Goal: Task Accomplishment & Management: Use online tool/utility

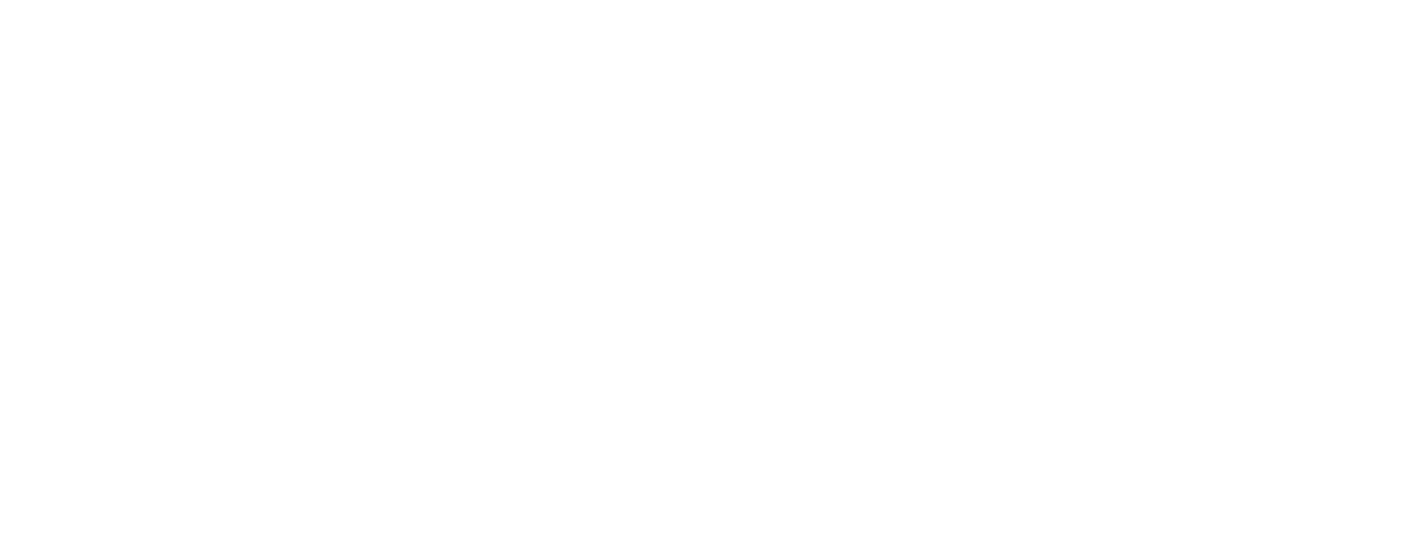
click at [82, 0] on html at bounding box center [709, 0] width 1419 height 0
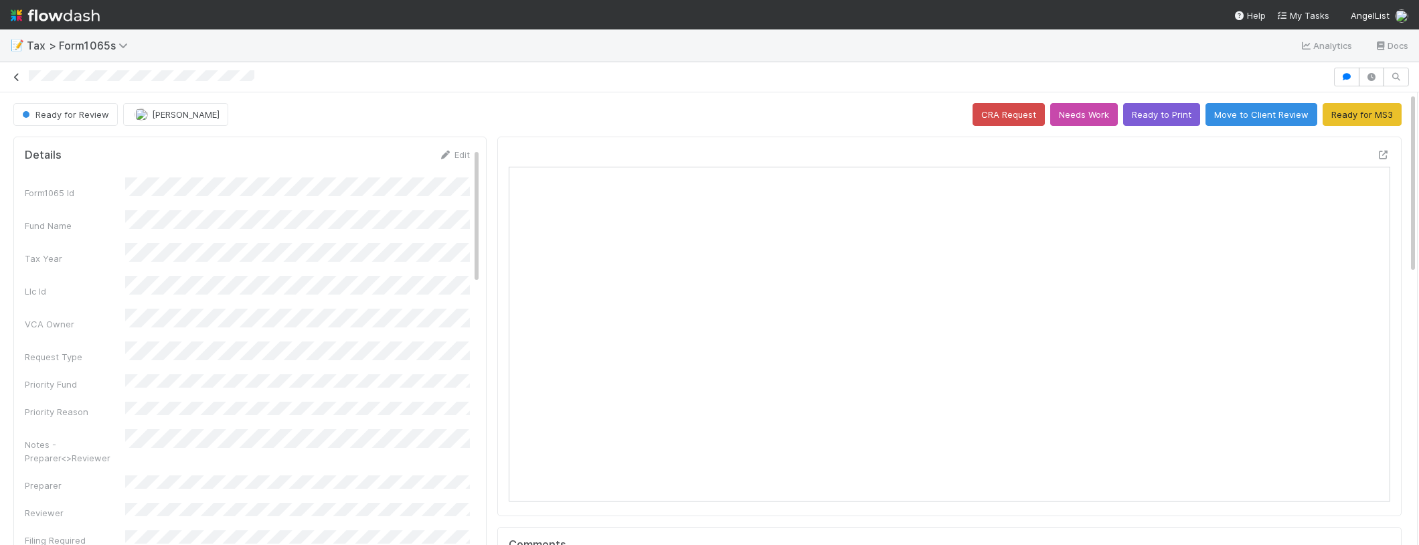
click at [18, 70] on link at bounding box center [16, 76] width 13 height 13
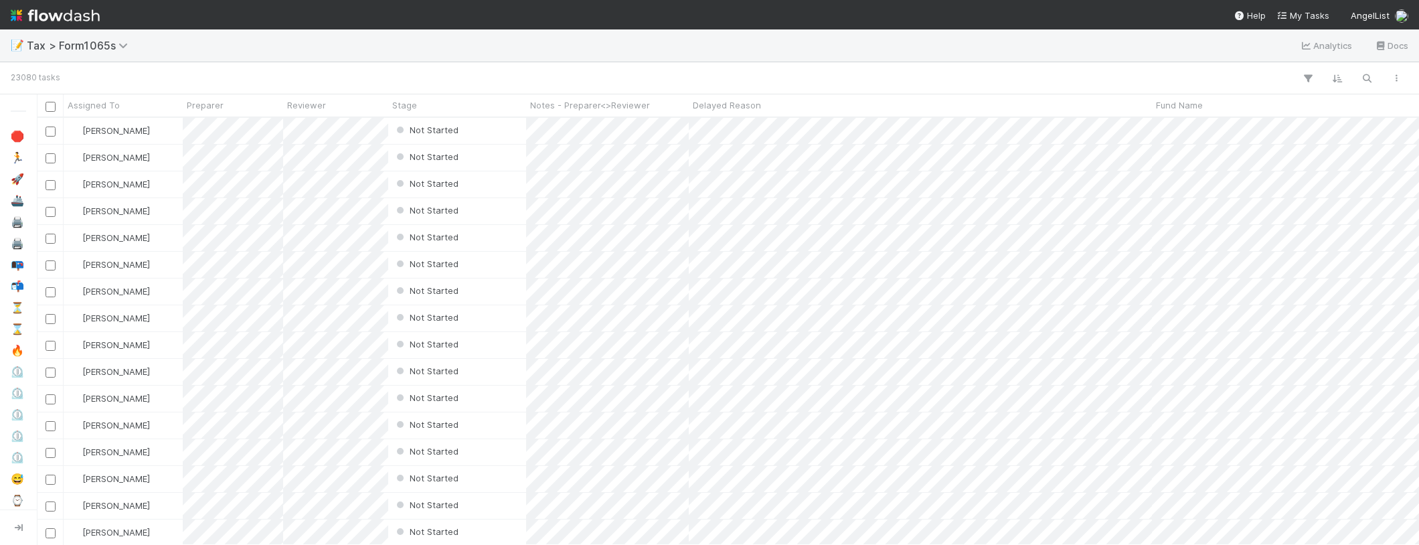
scroll to position [427, 1382]
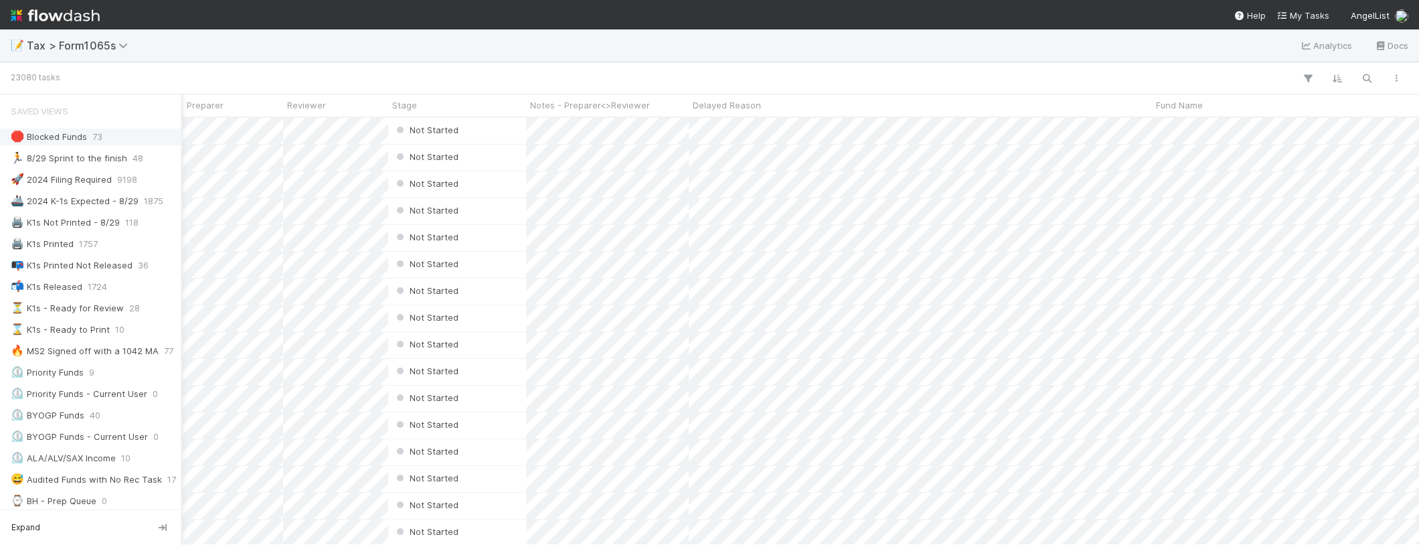
click at [44, 137] on div "🛑 Blocked Funds" at bounding box center [49, 136] width 76 height 17
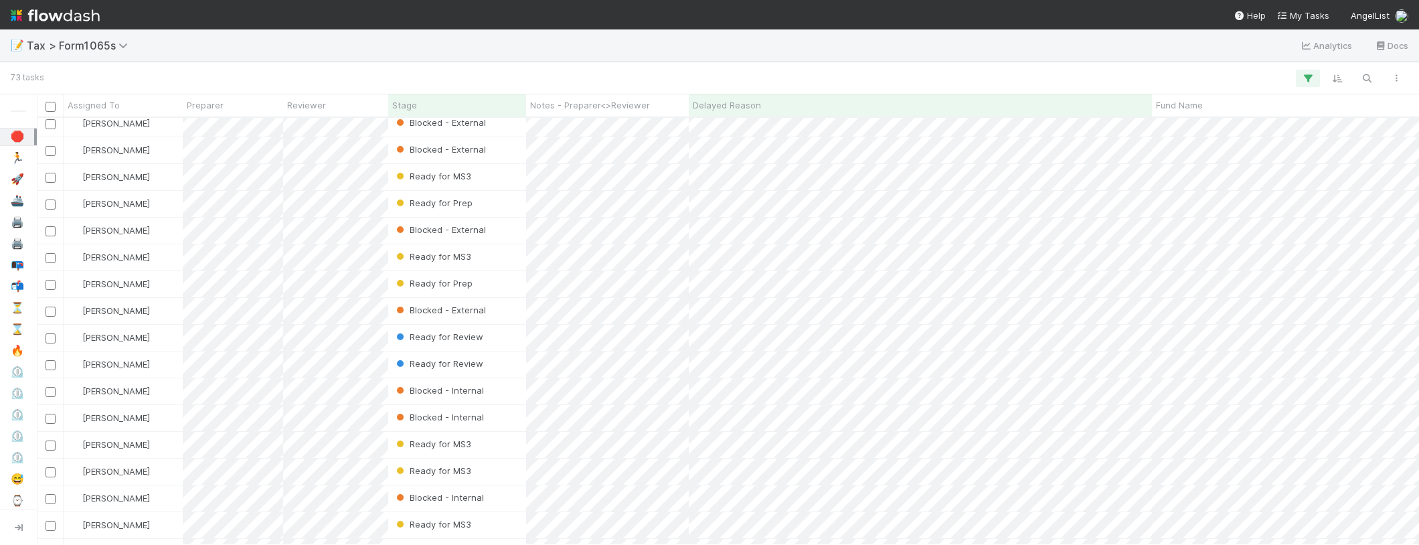
scroll to position [169, 0]
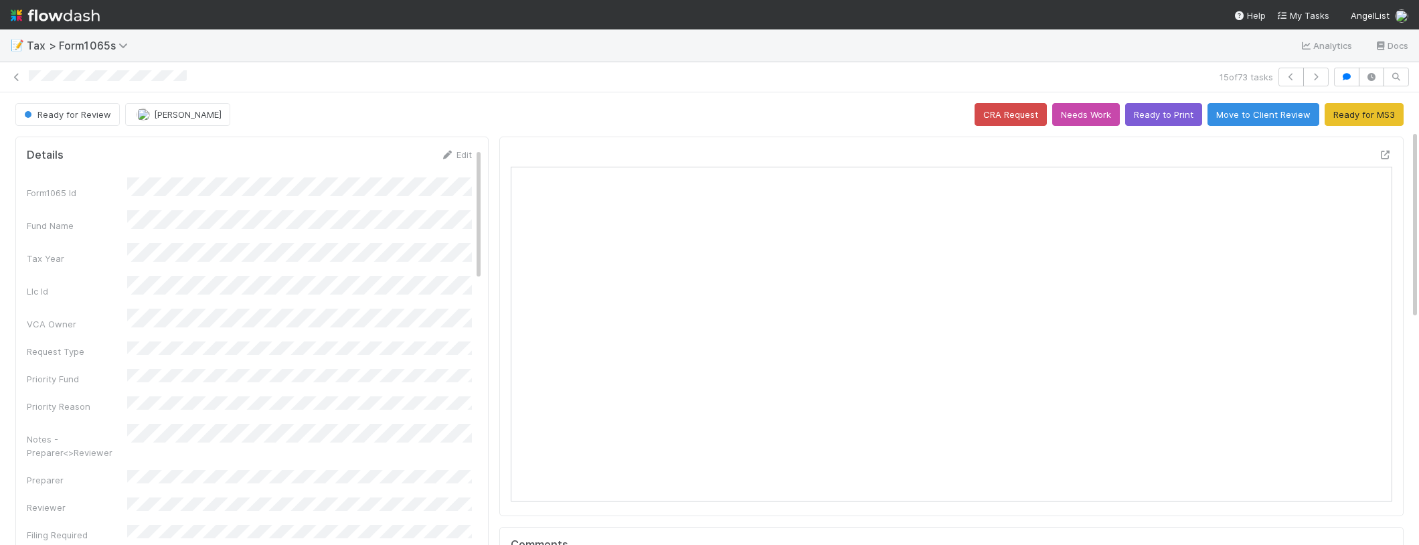
scroll to position [192, 0]
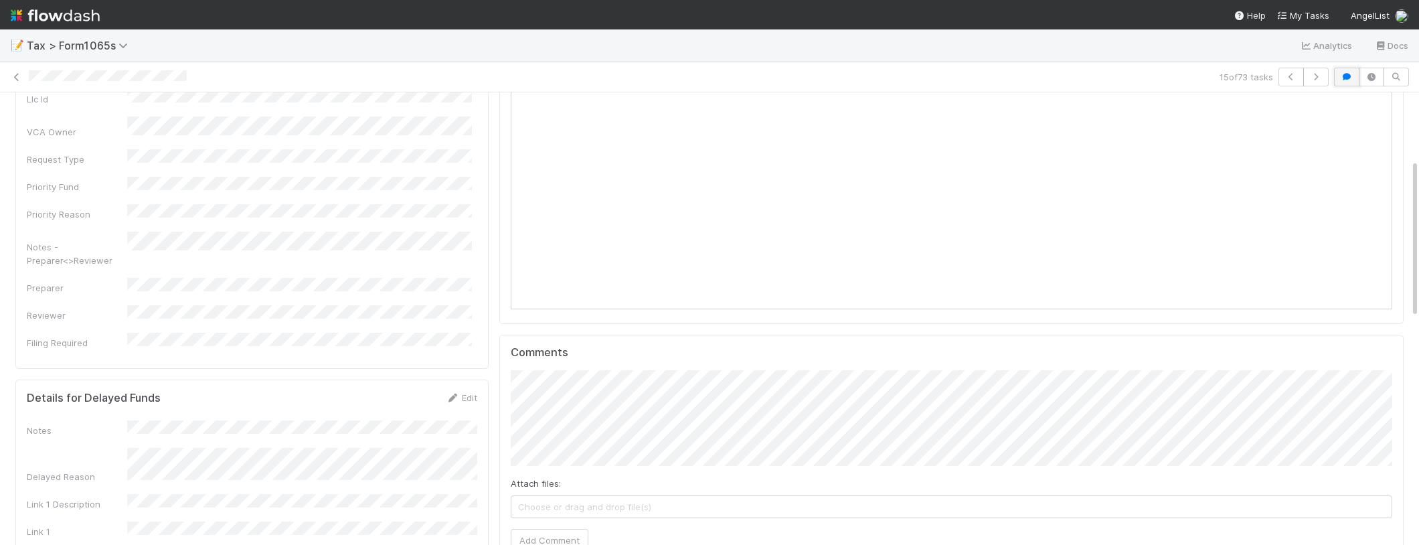
click at [1342, 76] on icon "button" at bounding box center [1346, 77] width 13 height 8
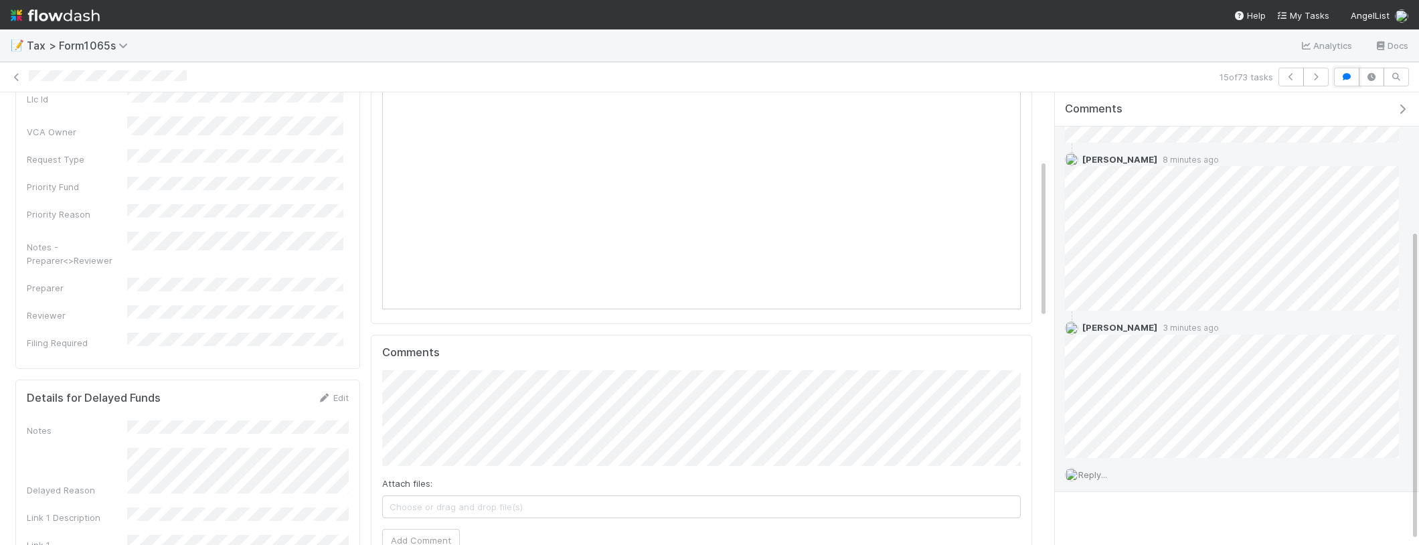
scroll to position [206, 0]
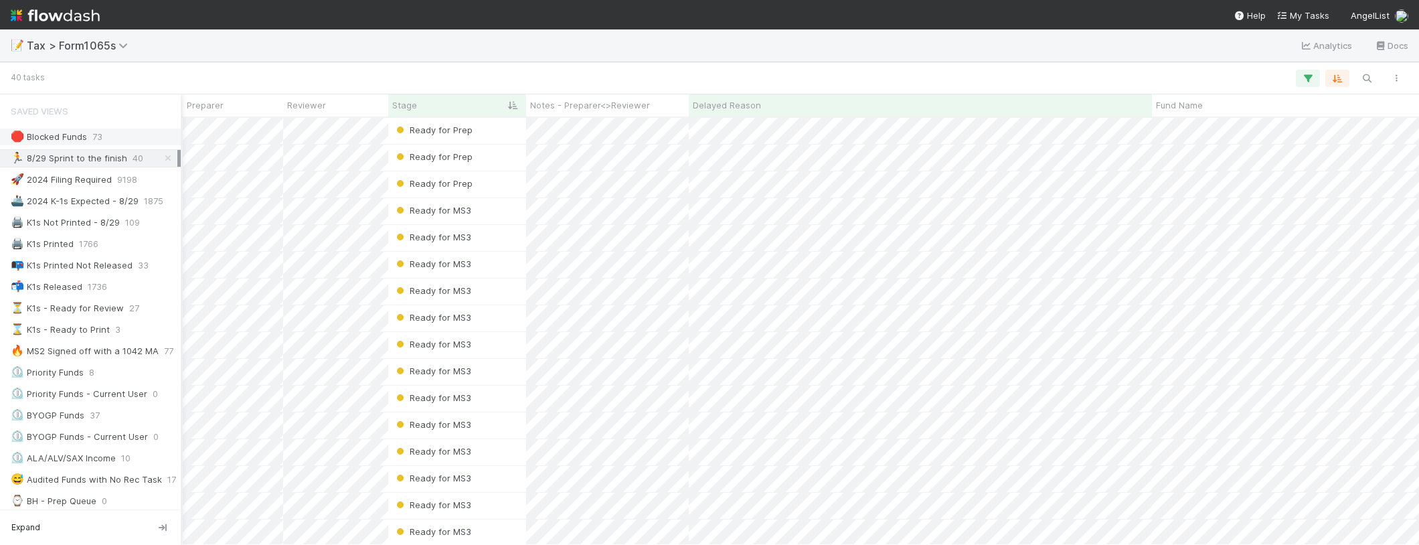
click at [25, 136] on div "🛑 Blocked Funds" at bounding box center [49, 136] width 76 height 17
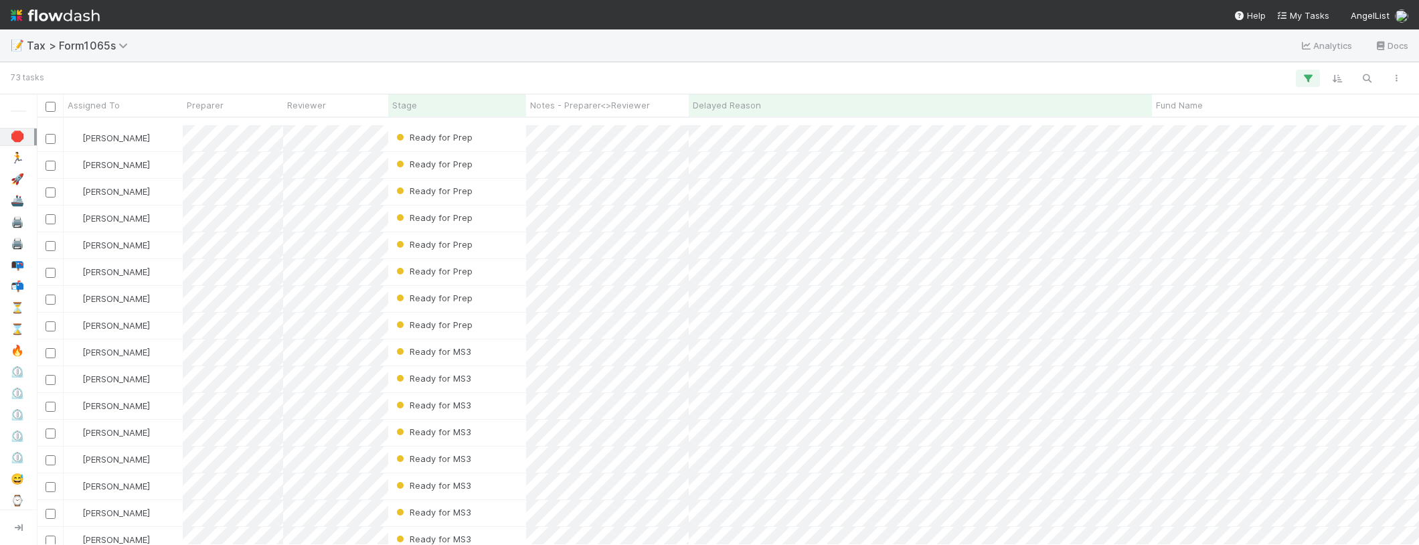
scroll to position [218, 0]
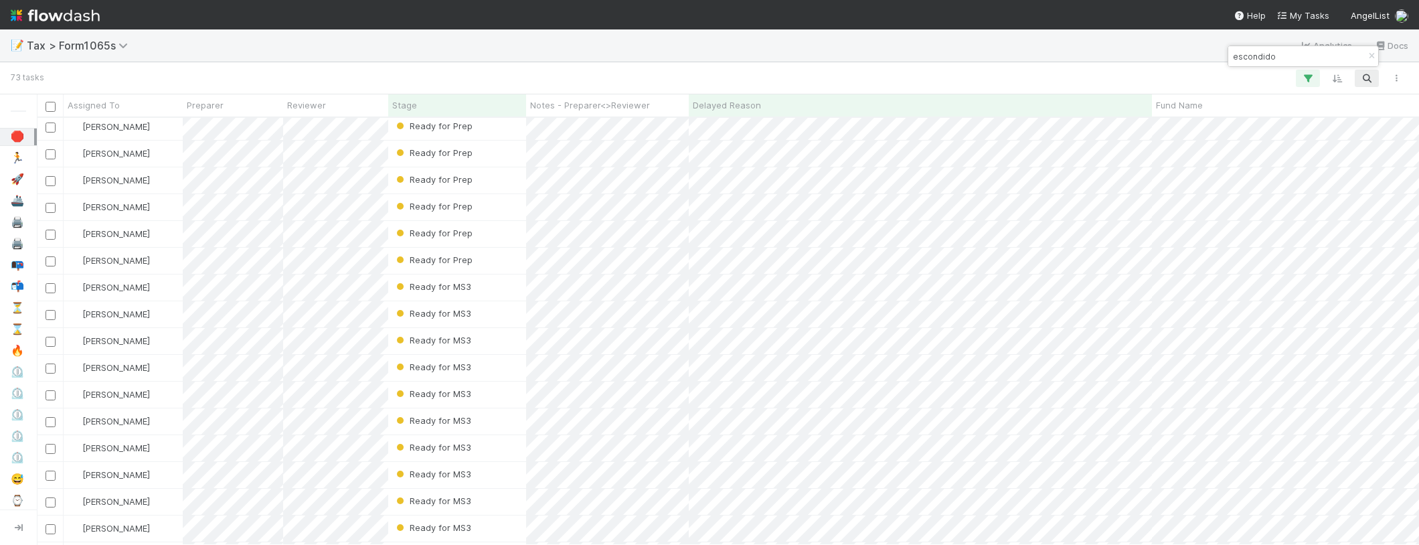
type input "escondido"
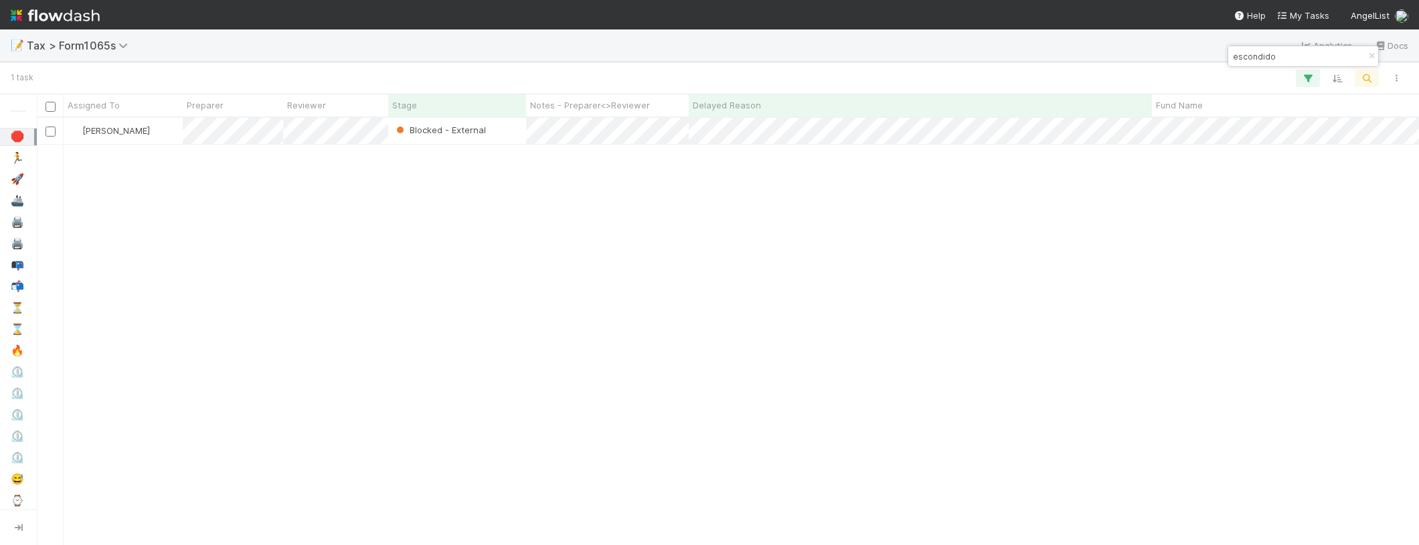
scroll to position [427, 1382]
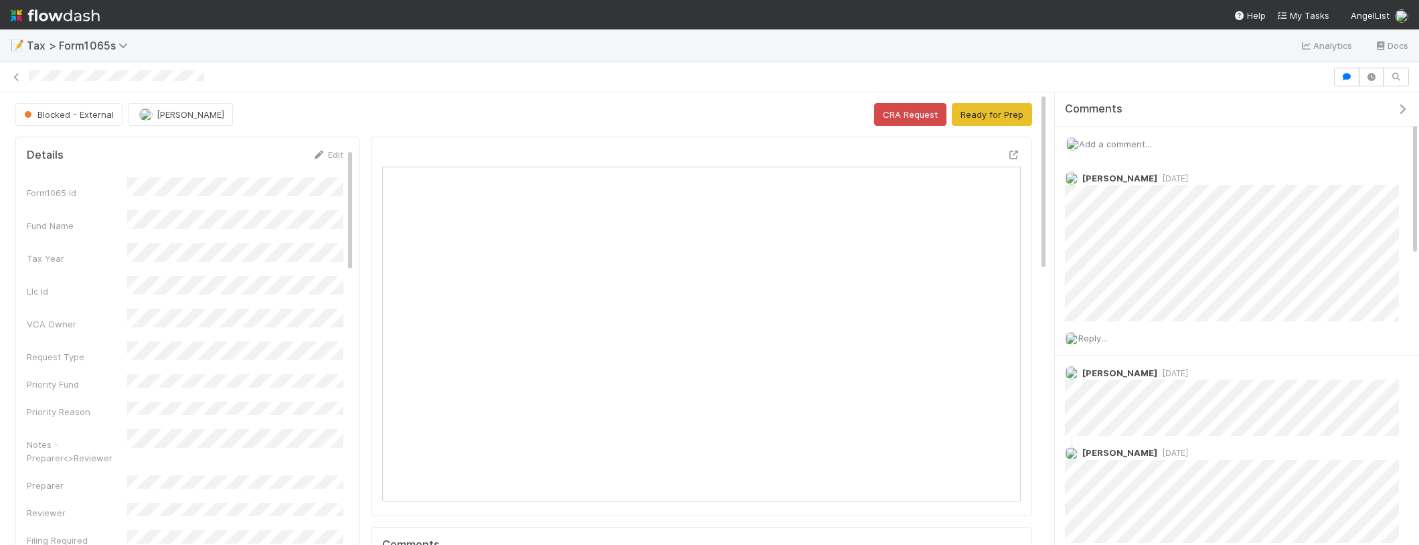
scroll to position [272, 323]
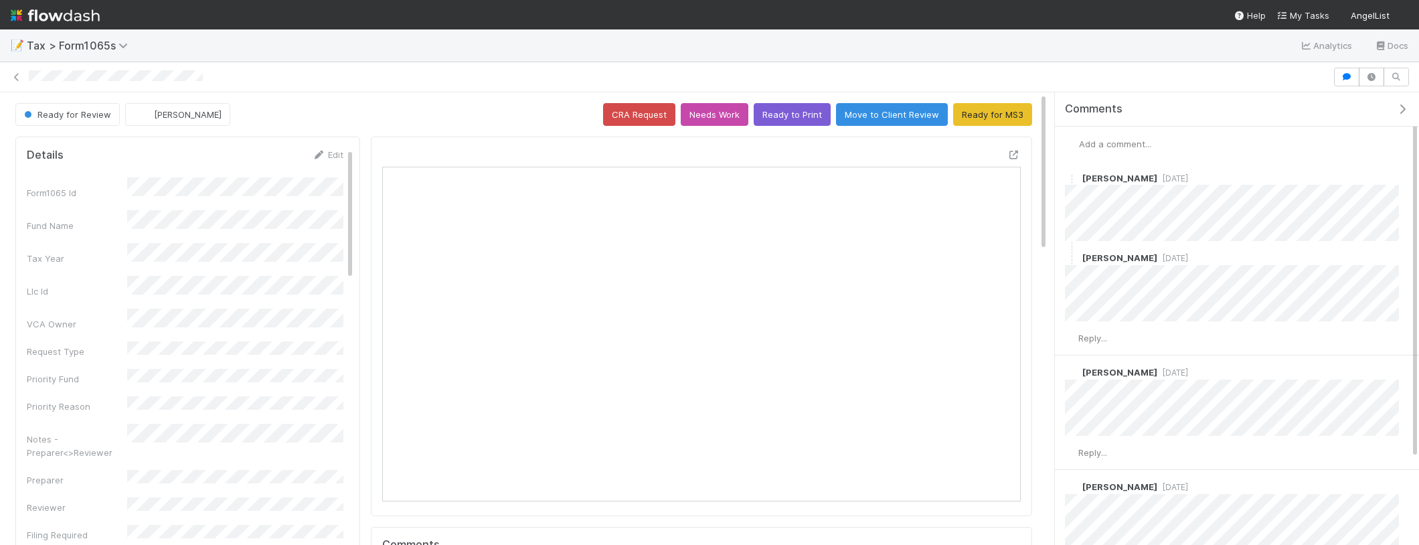
scroll to position [272, 323]
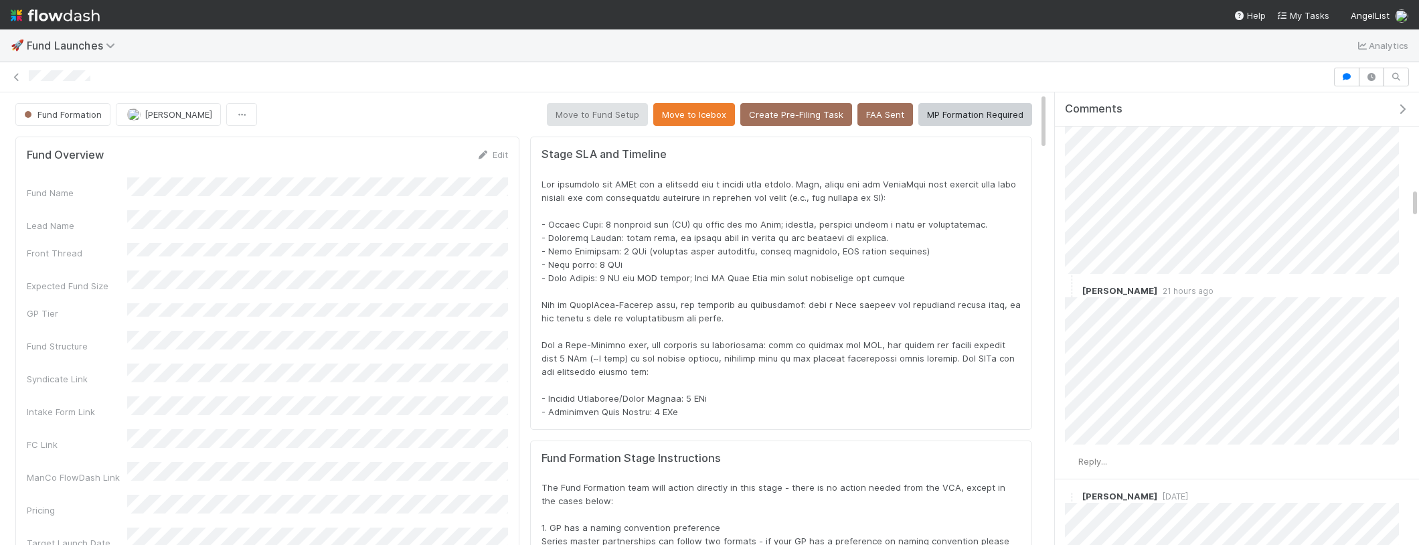
scroll to position [1381, 0]
click at [728, 66] on div at bounding box center [709, 77] width 1419 height 30
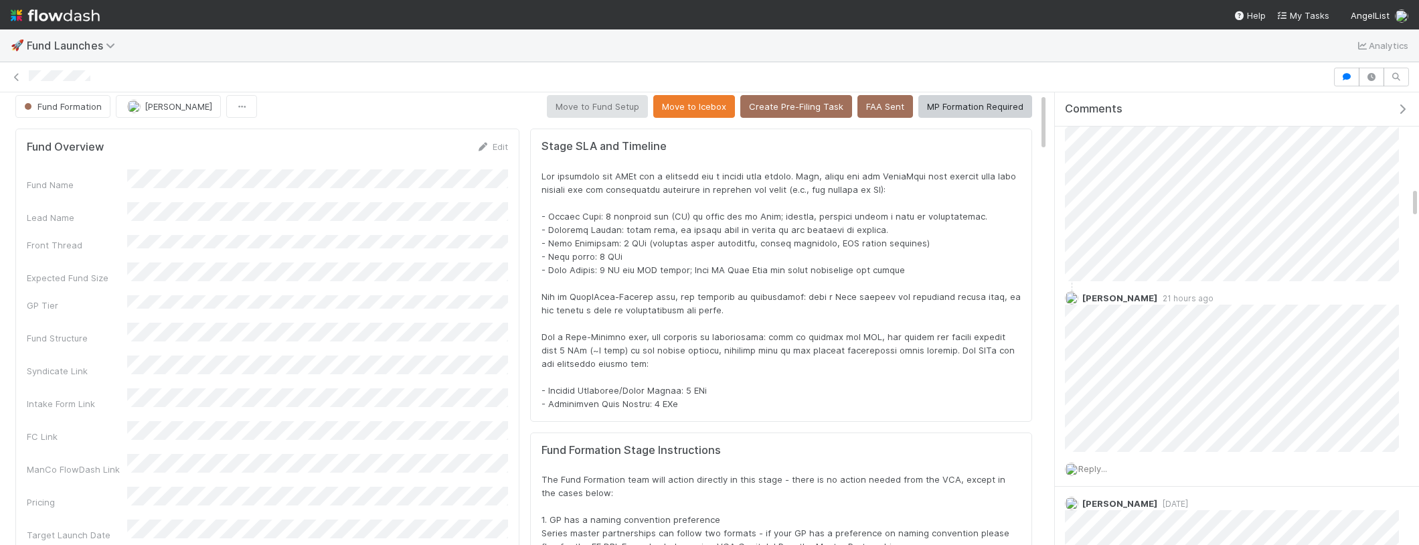
scroll to position [7, 0]
click at [603, 375] on div at bounding box center [780, 291] width 479 height 241
